Goal: Task Accomplishment & Management: Complete application form

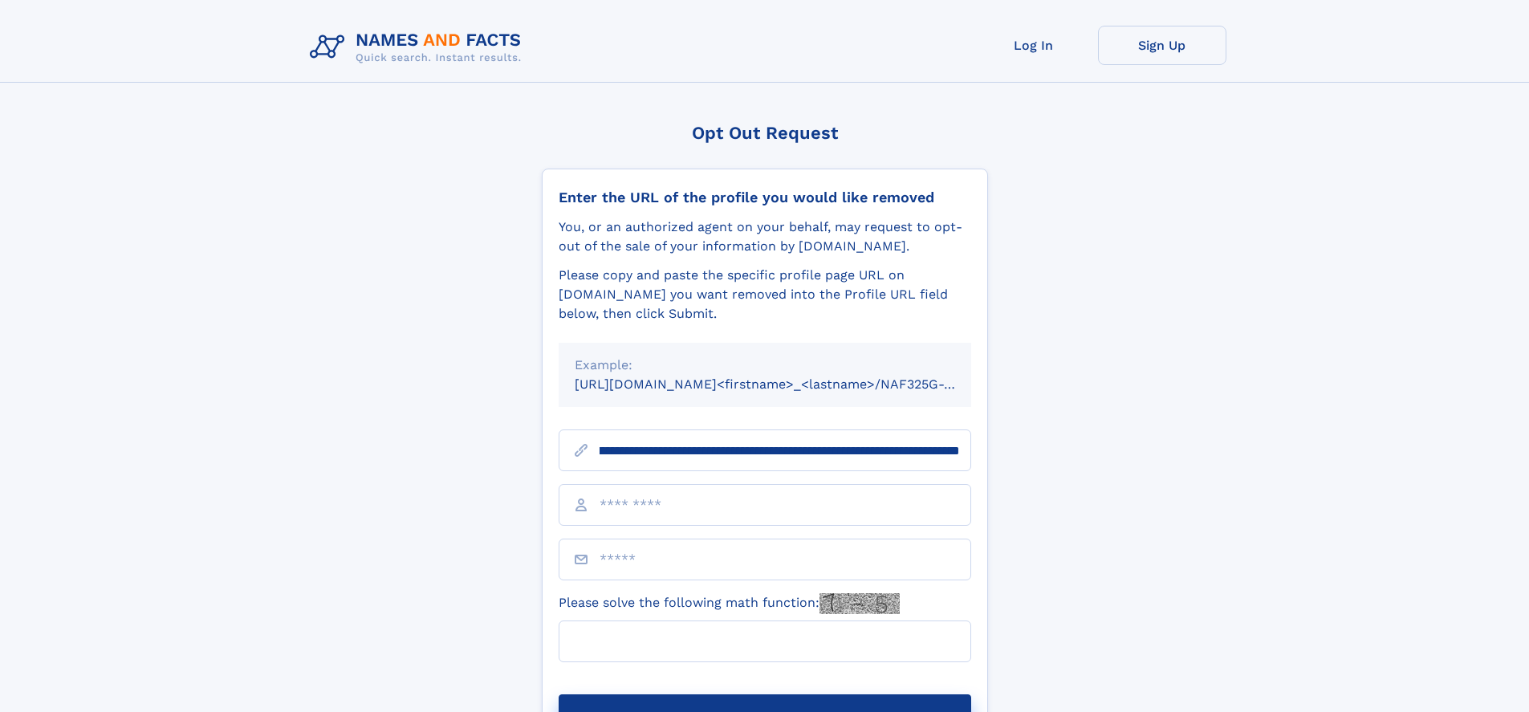
scroll to position [0, 206]
type input "**********"
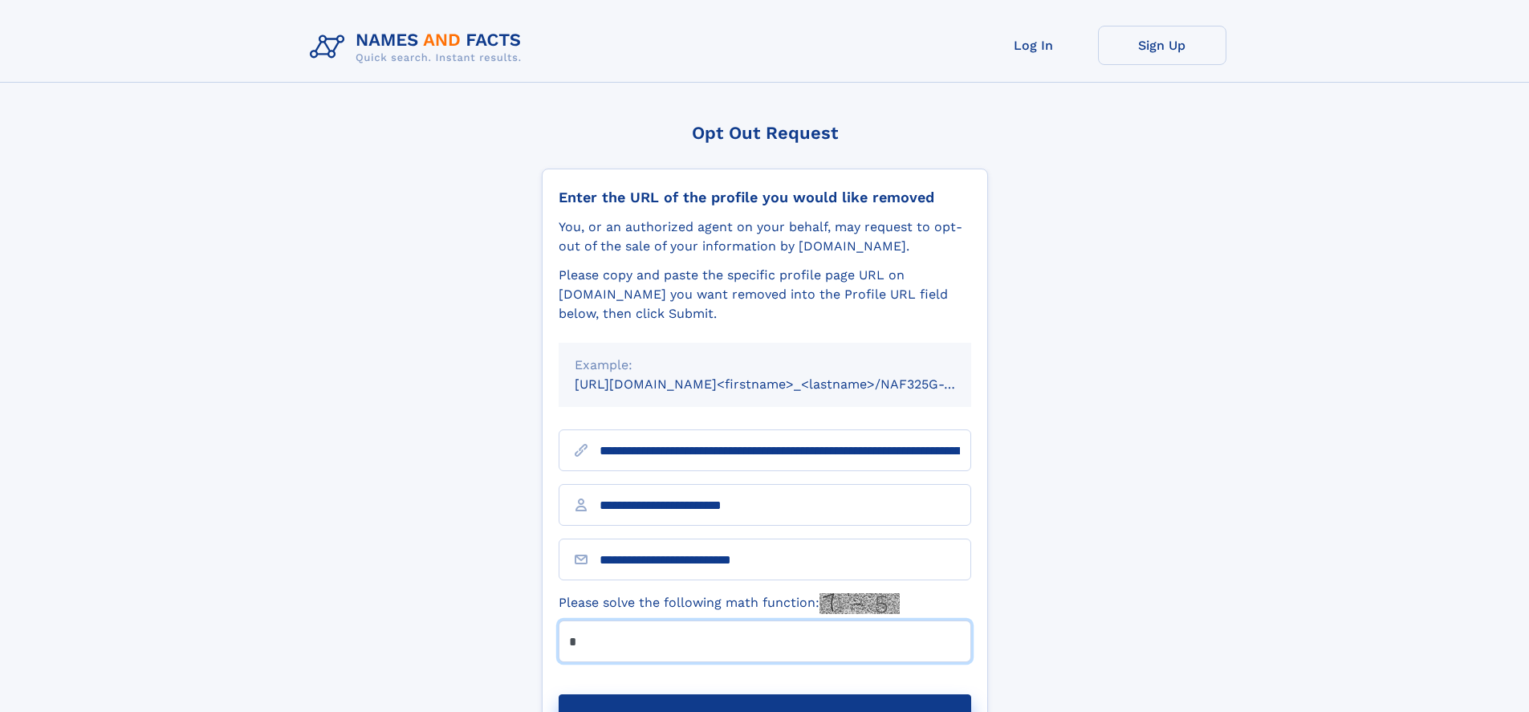
type input "*"
click at [764, 694] on button "Submit Opt Out Request" at bounding box center [764, 719] width 412 height 51
